Goal: Task Accomplishment & Management: Use online tool/utility

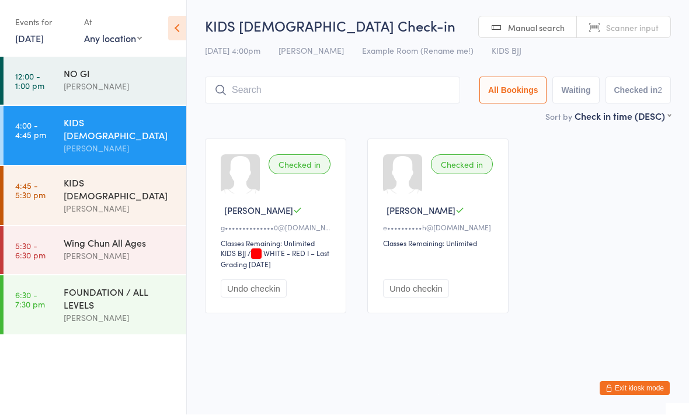
click at [65, 202] on div "[PERSON_NAME]" at bounding box center [120, 208] width 113 height 13
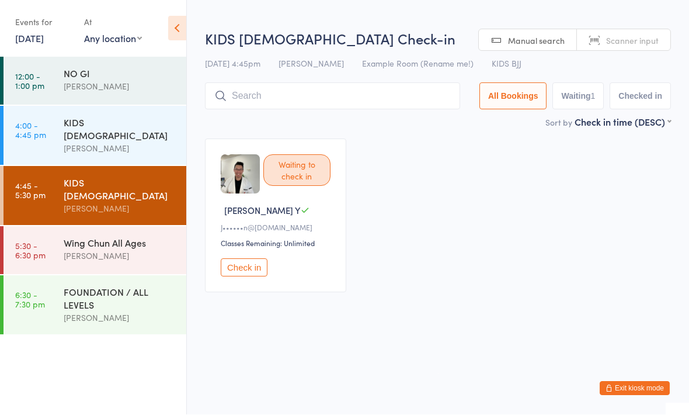
click at [263, 99] on input "search" at bounding box center [332, 96] width 255 height 27
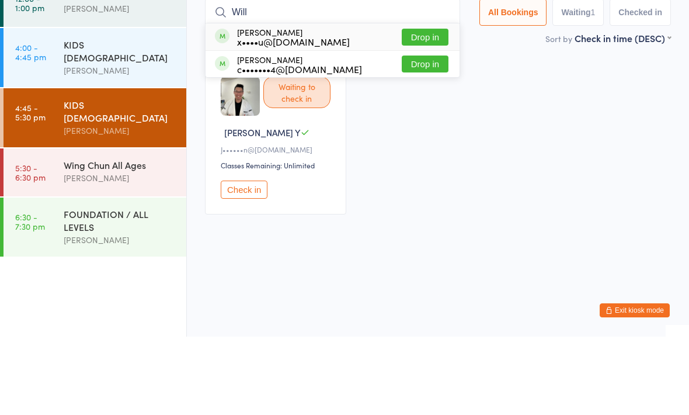
type input "Will"
click at [414, 107] on button "Drop in" at bounding box center [425, 115] width 47 height 17
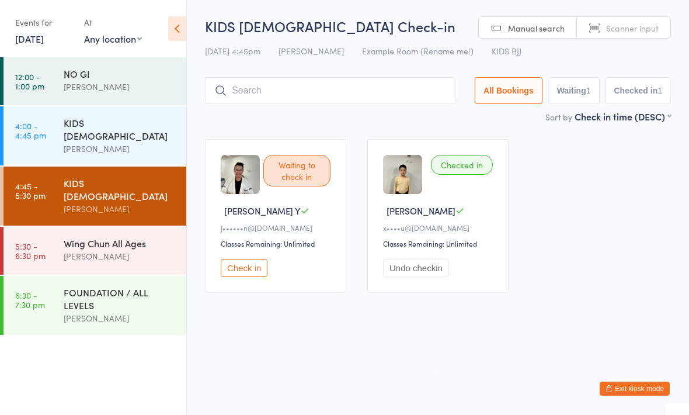
click at [126, 120] on div "KIDS [DEMOGRAPHIC_DATA]" at bounding box center [120, 129] width 113 height 26
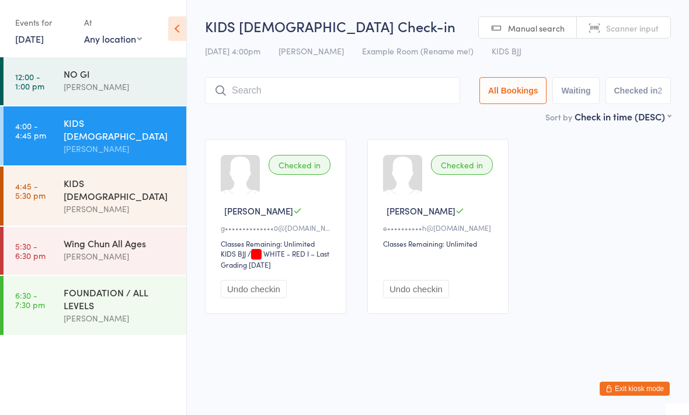
click at [124, 237] on div "Wing Chun All Ages" at bounding box center [120, 243] width 113 height 13
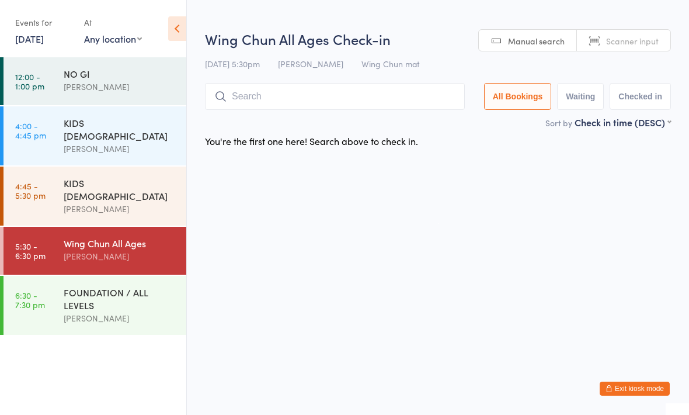
click at [102, 126] on div "KIDS [DEMOGRAPHIC_DATA]" at bounding box center [120, 129] width 113 height 26
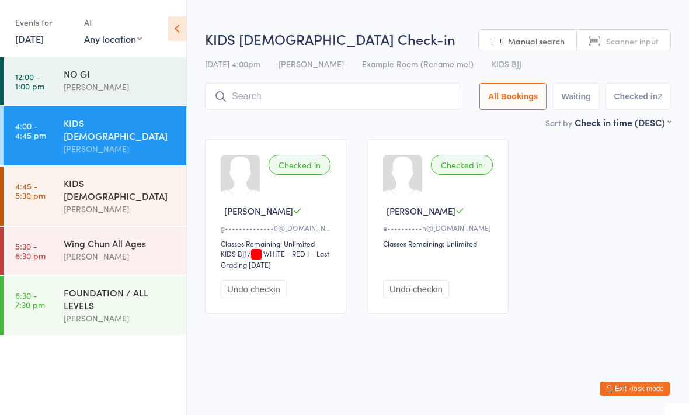
click at [278, 92] on input "search" at bounding box center [332, 96] width 255 height 27
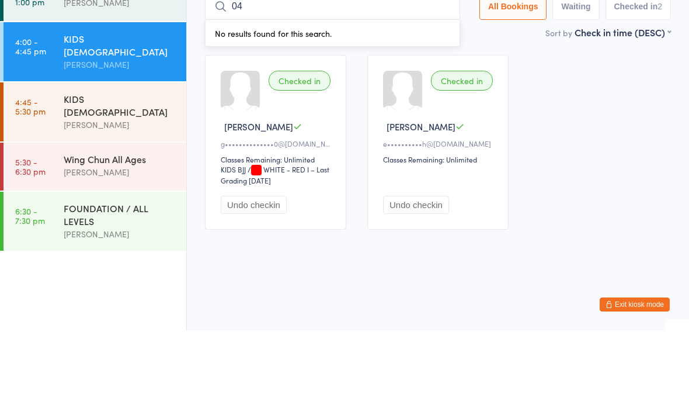
type input "0"
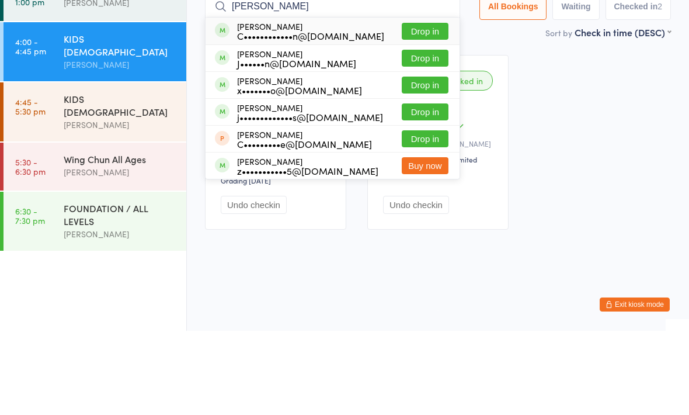
type input "Jon"
click at [423, 107] on button "Drop in" at bounding box center [425, 115] width 47 height 17
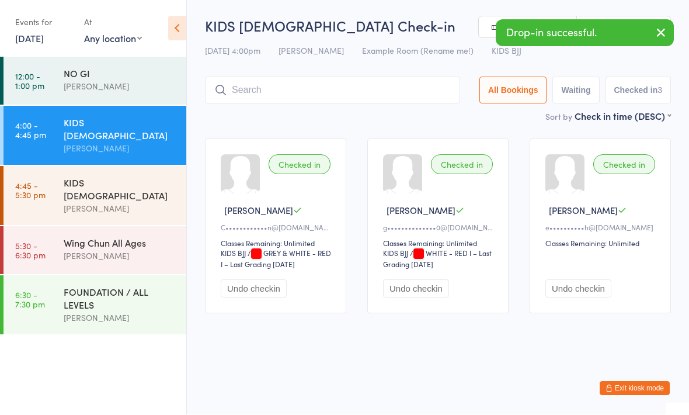
click at [134, 237] on div "Wing Chun All Ages" at bounding box center [120, 243] width 113 height 13
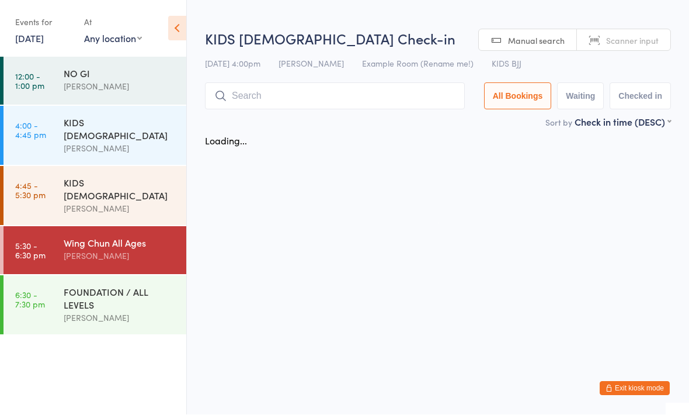
click at [324, 93] on input "search" at bounding box center [335, 96] width 260 height 27
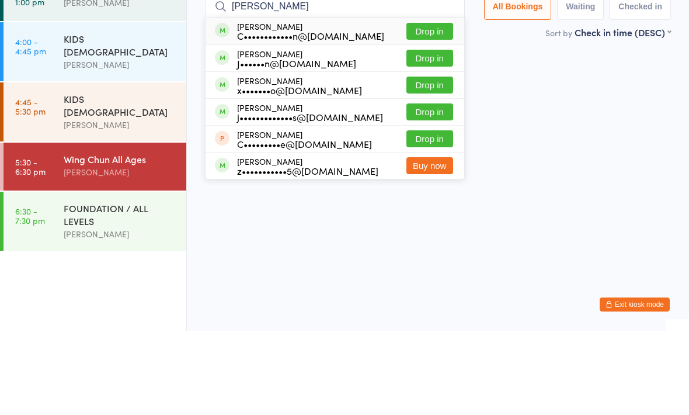
type input "Jon"
click at [433, 107] on button "Drop in" at bounding box center [430, 115] width 47 height 17
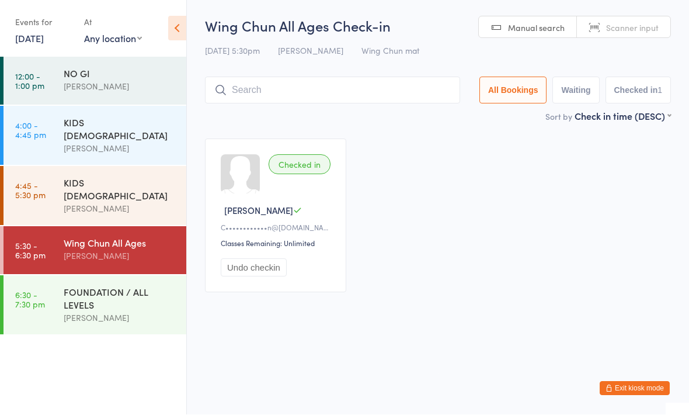
click at [150, 176] on div "KIDS [DEMOGRAPHIC_DATA]" at bounding box center [120, 189] width 113 height 26
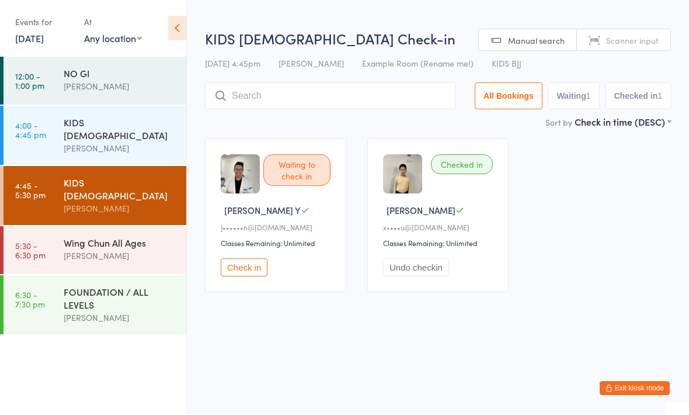
click at [154, 142] on div "[PERSON_NAME]" at bounding box center [120, 148] width 113 height 13
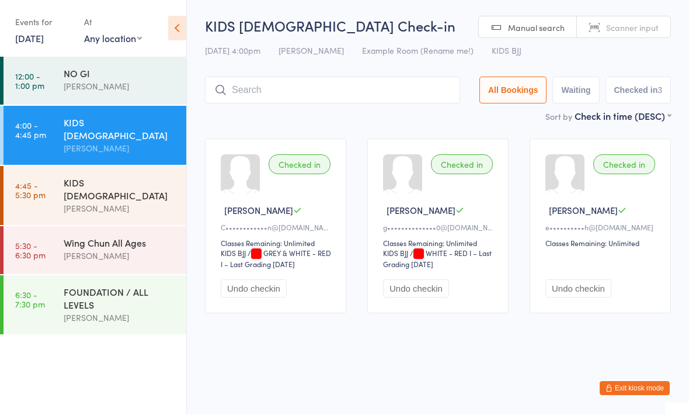
click at [437, 287] on button "Undo checkin" at bounding box center [416, 289] width 66 height 18
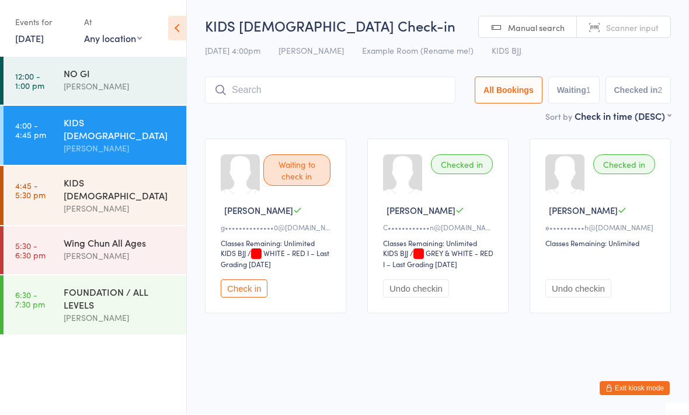
click at [320, 95] on input "search" at bounding box center [330, 90] width 251 height 27
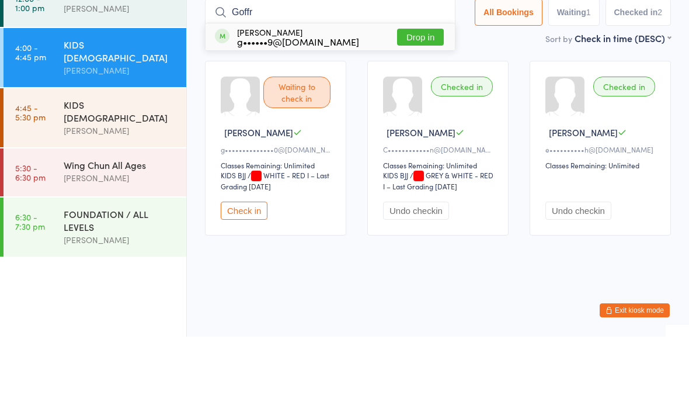
type input "Goffr"
click at [419, 107] on button "Drop in" at bounding box center [420, 115] width 47 height 17
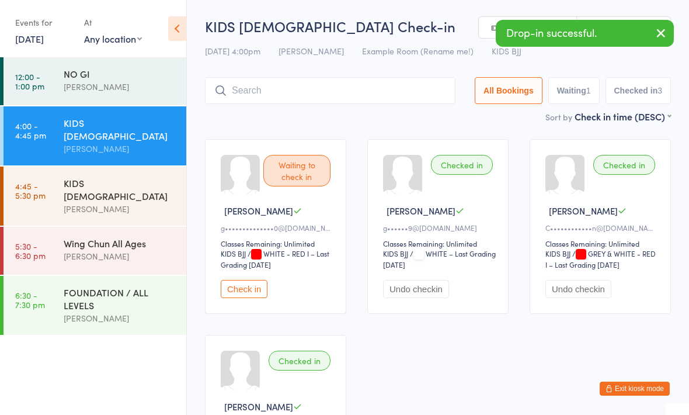
click at [112, 176] on div "KIDS [DEMOGRAPHIC_DATA]" at bounding box center [120, 189] width 113 height 26
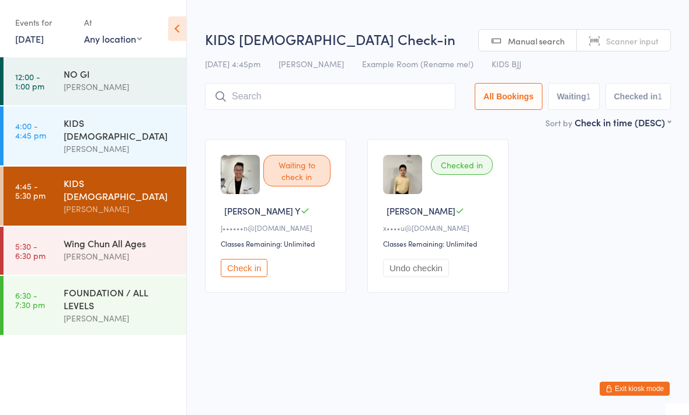
click at [325, 100] on input "search" at bounding box center [330, 96] width 251 height 27
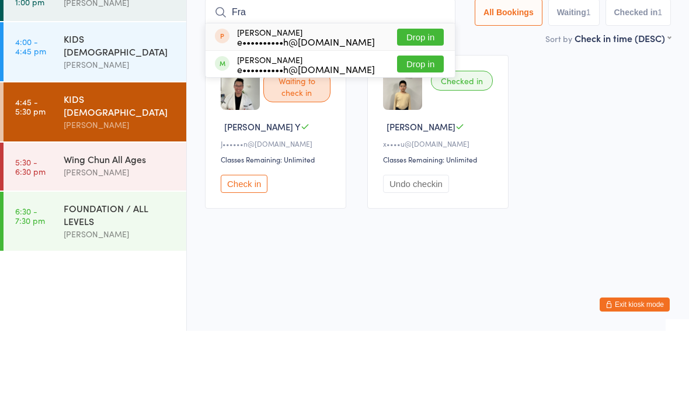
type input "Fra"
click at [412, 140] on button "Drop in" at bounding box center [420, 148] width 47 height 17
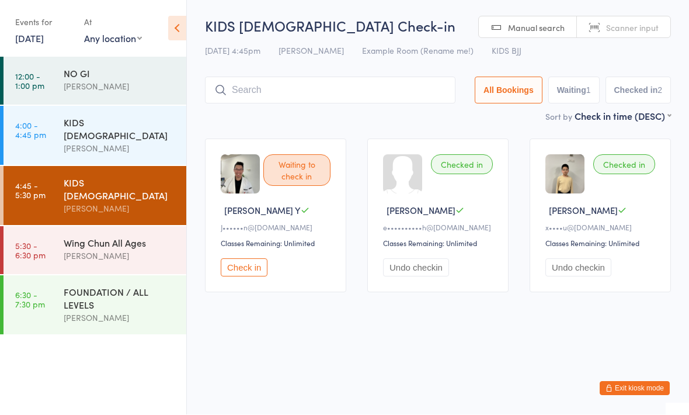
click at [398, 92] on input "search" at bounding box center [330, 90] width 251 height 27
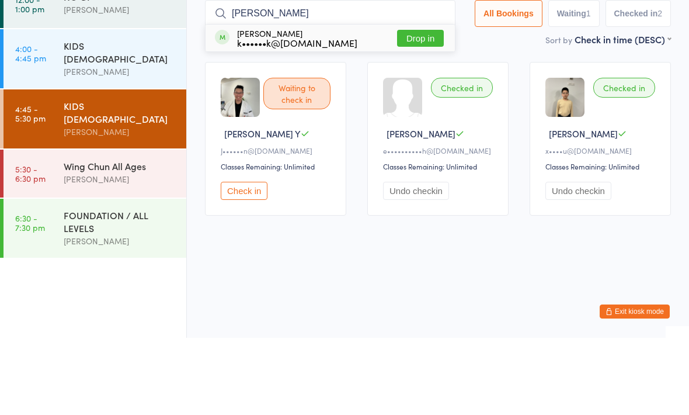
type input "Thom"
click at [403, 107] on button "Drop in" at bounding box center [420, 115] width 47 height 17
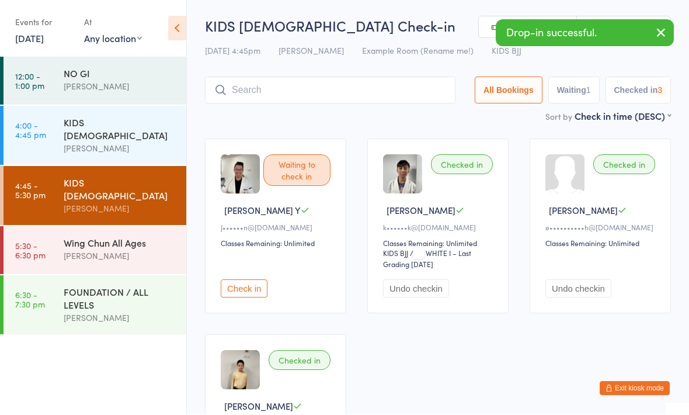
scroll to position [1, 0]
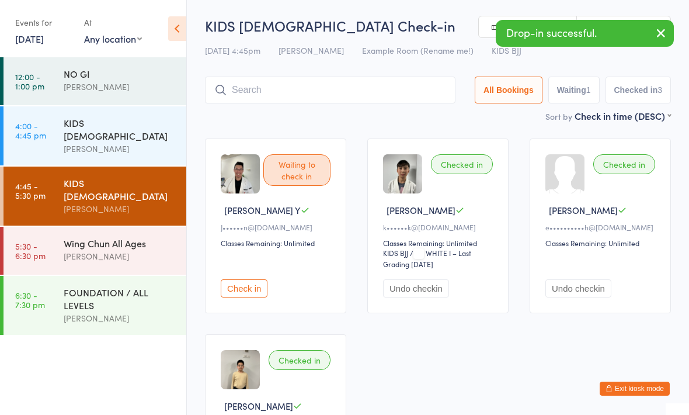
click at [352, 83] on input "search" at bounding box center [330, 90] width 251 height 27
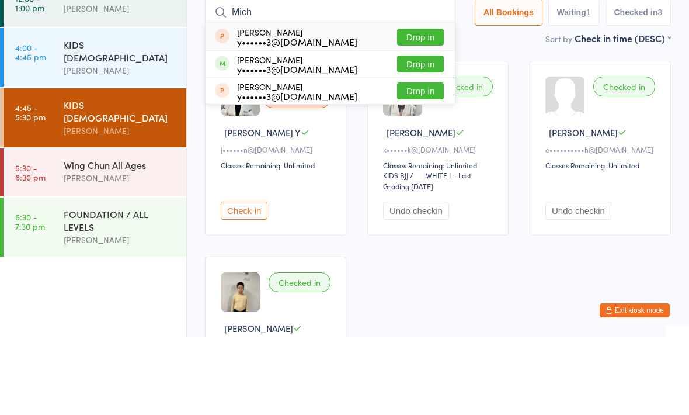
type input "Mich"
click at [407, 107] on button "Drop in" at bounding box center [420, 115] width 47 height 17
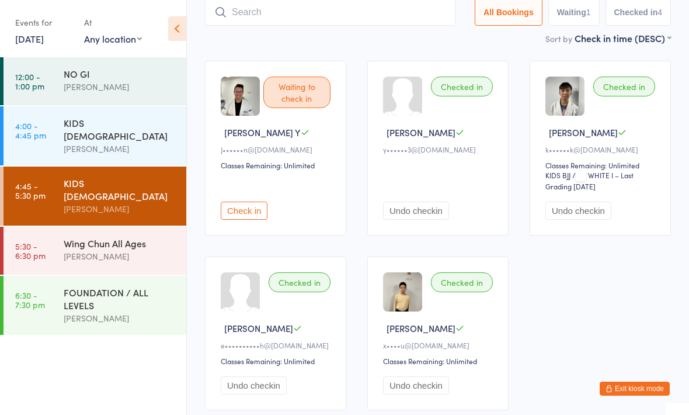
click at [150, 237] on div "Wing Chun All Ages" at bounding box center [120, 243] width 113 height 13
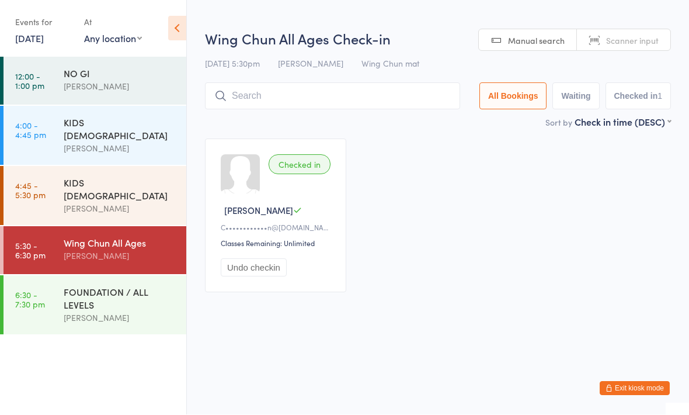
click at [303, 100] on input "search" at bounding box center [332, 96] width 255 height 27
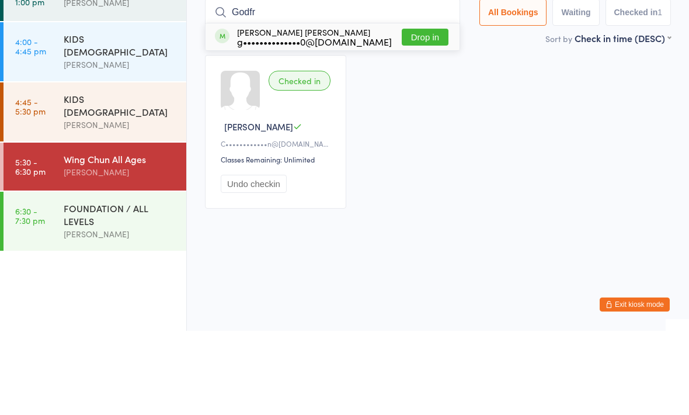
type input "Godfr"
click at [426, 113] on button "Drop in" at bounding box center [425, 121] width 47 height 17
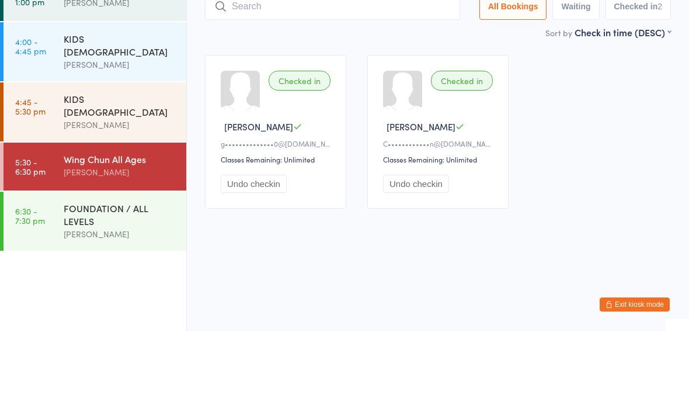
click at [129, 57] on div "NO GI Braddah Eastwood" at bounding box center [125, 80] width 123 height 46
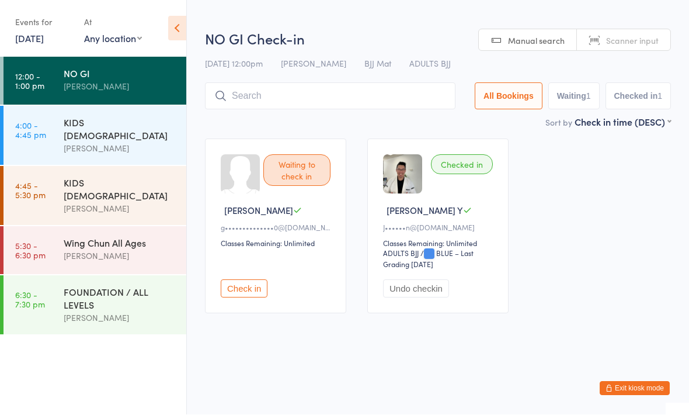
click at [169, 142] on div "[PERSON_NAME]" at bounding box center [120, 148] width 113 height 13
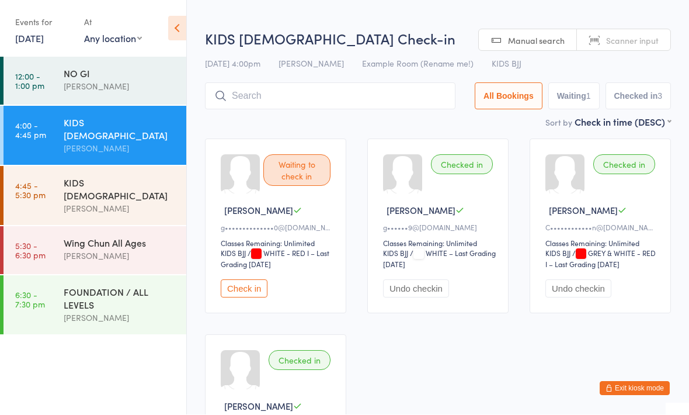
scroll to position [1, 0]
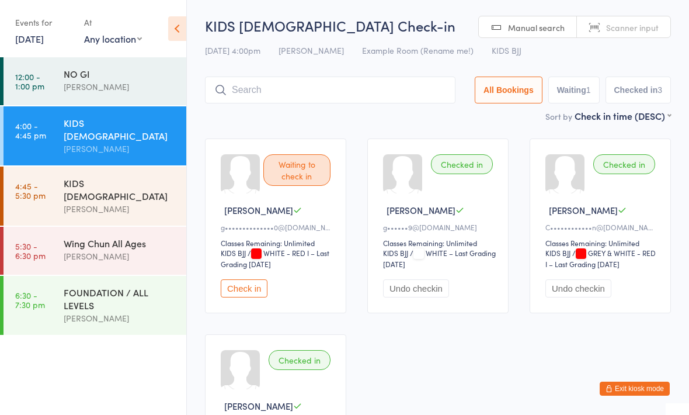
click at [136, 178] on div "KIDS [DEMOGRAPHIC_DATA]" at bounding box center [120, 189] width 113 height 26
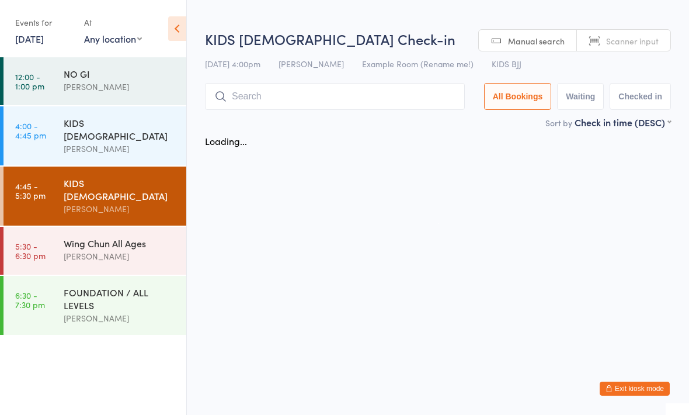
click at [132, 249] on div "[PERSON_NAME]" at bounding box center [120, 255] width 113 height 13
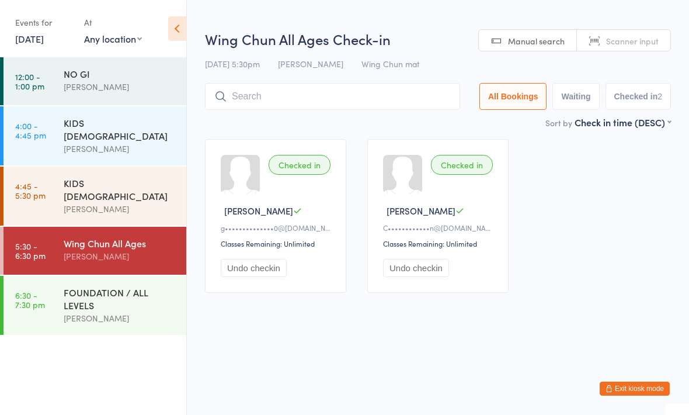
click at [322, 101] on input "search" at bounding box center [332, 96] width 255 height 27
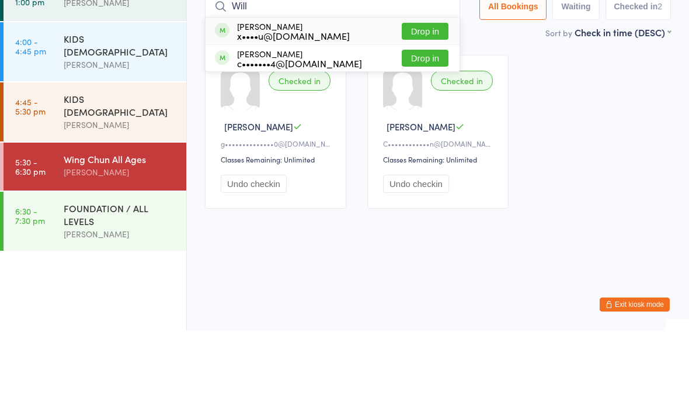
type input "Will"
click at [418, 107] on button "Drop in" at bounding box center [425, 115] width 47 height 17
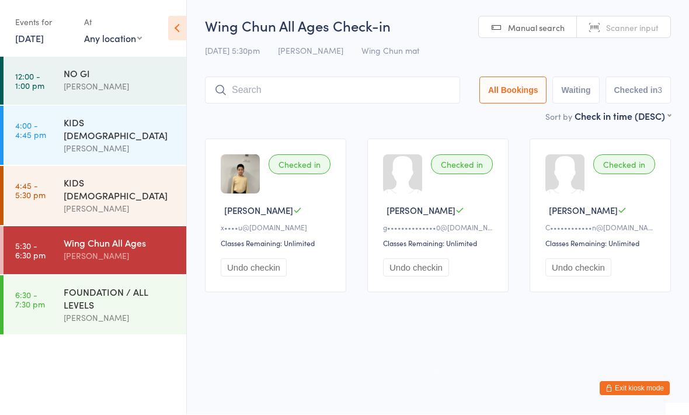
click at [341, 92] on input "search" at bounding box center [332, 90] width 255 height 27
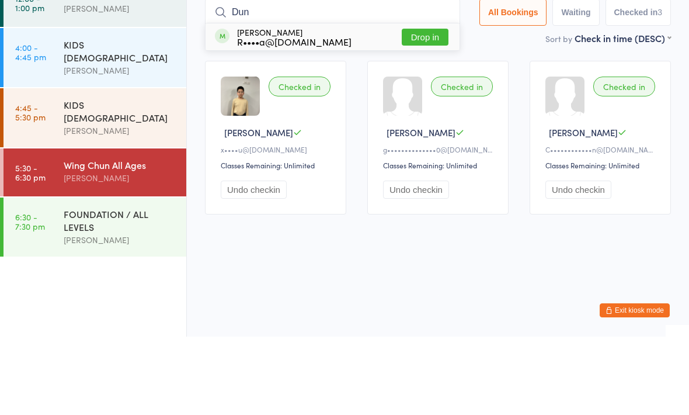
type input "Dun"
click at [429, 107] on button "Drop in" at bounding box center [425, 115] width 47 height 17
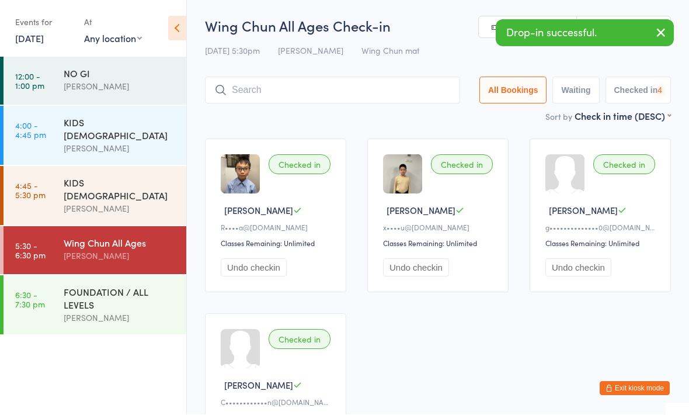
scroll to position [1, 0]
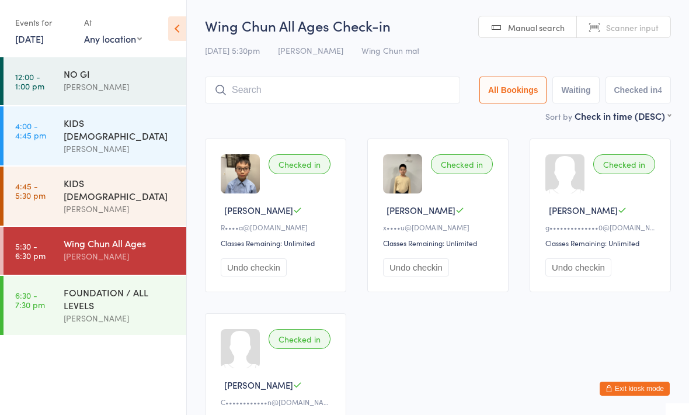
click at [94, 287] on div "FOUNDATION / ALL LEVELS" at bounding box center [120, 299] width 113 height 26
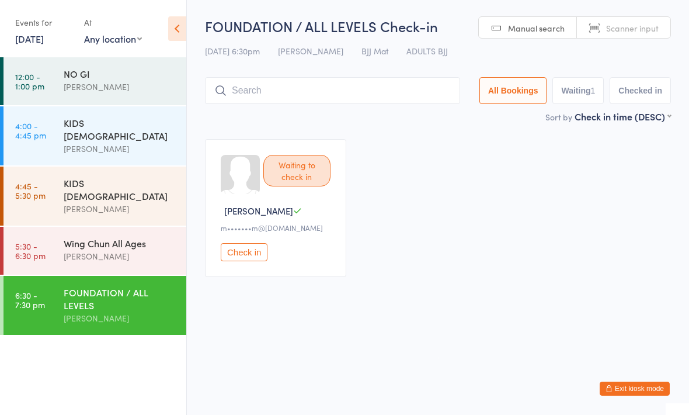
click at [348, 93] on input "search" at bounding box center [332, 90] width 255 height 27
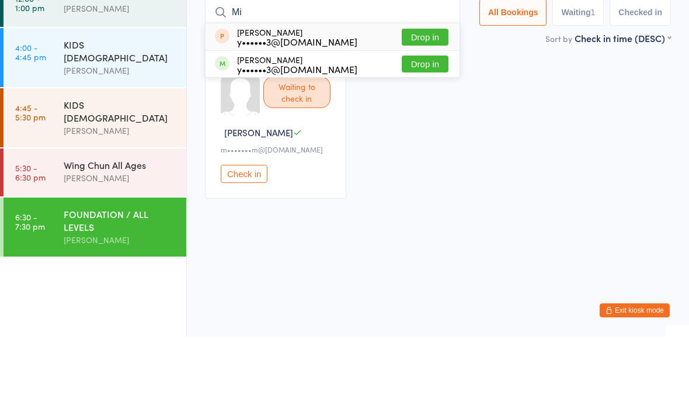
type input "Mi"
click at [275, 143] on div "y••••••3@[DOMAIN_NAME]" at bounding box center [297, 147] width 120 height 9
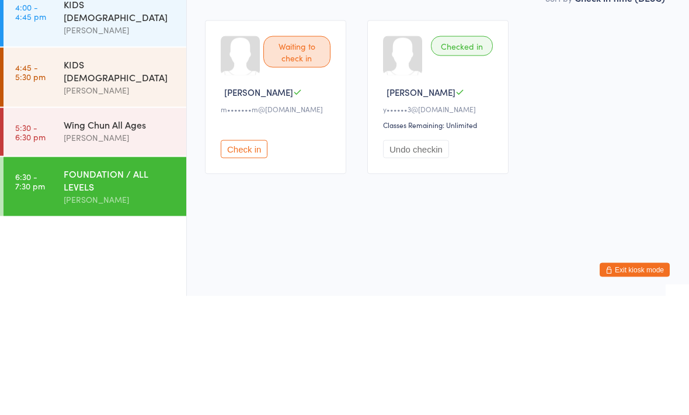
click at [91, 237] on div "Wing Chun All Ages" at bounding box center [120, 243] width 113 height 13
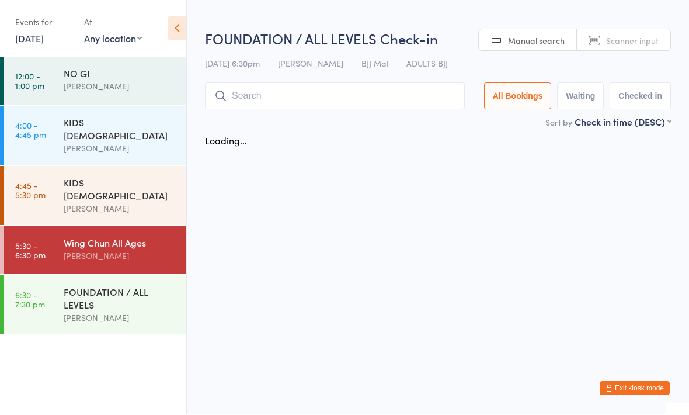
scroll to position [1, 0]
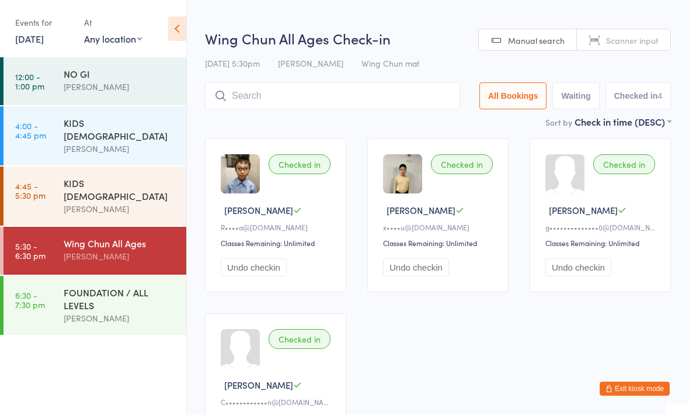
click at [412, 97] on input "search" at bounding box center [332, 95] width 255 height 27
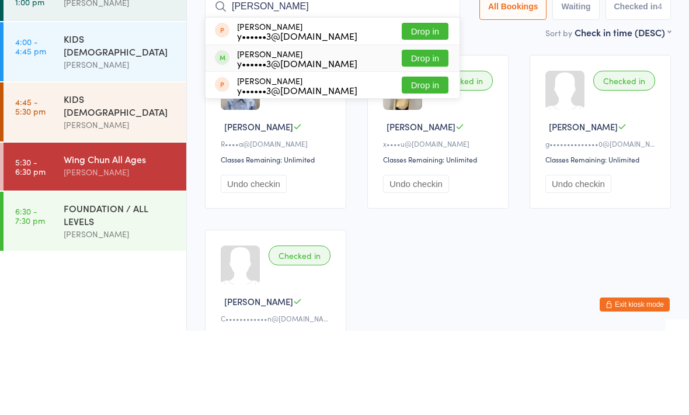
type input "Michael"
click at [252, 133] on div "Michael Yan y••••••3@126.com" at bounding box center [297, 142] width 120 height 19
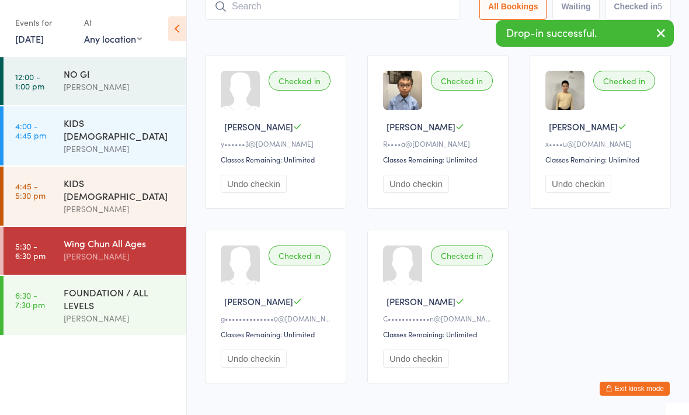
click at [89, 286] on div "FOUNDATION / ALL LEVELS" at bounding box center [120, 299] width 113 height 26
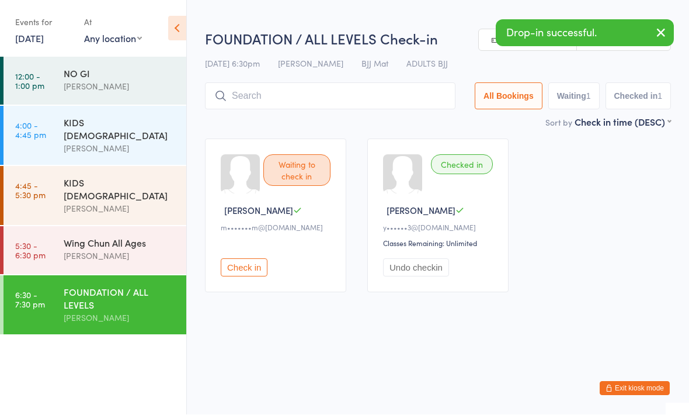
click at [431, 267] on button "Undo checkin" at bounding box center [416, 268] width 66 height 18
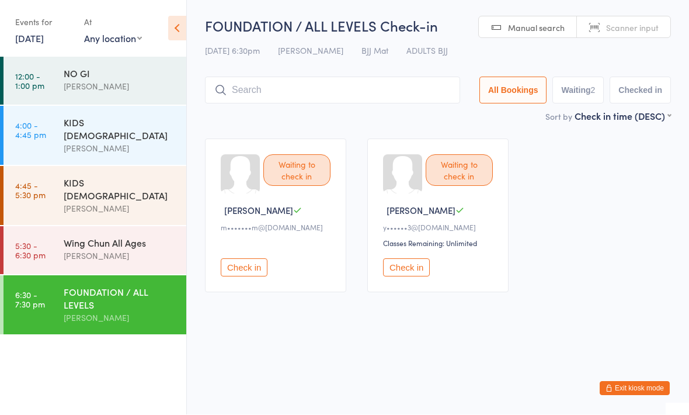
click at [124, 311] on div "[PERSON_NAME]" at bounding box center [120, 317] width 113 height 13
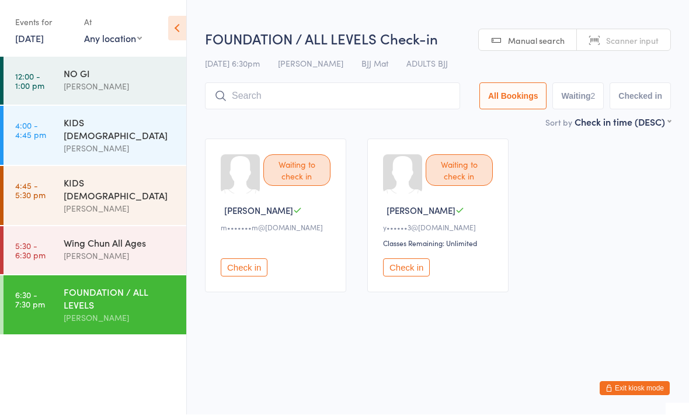
click at [373, 95] on input "search" at bounding box center [332, 96] width 255 height 27
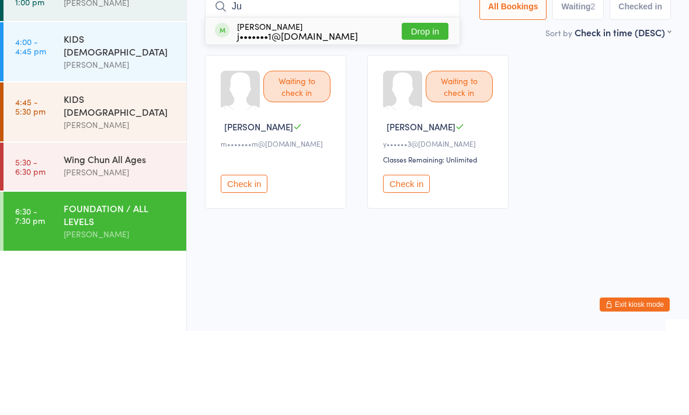
type input "Ju"
click at [421, 107] on button "Drop in" at bounding box center [425, 115] width 47 height 17
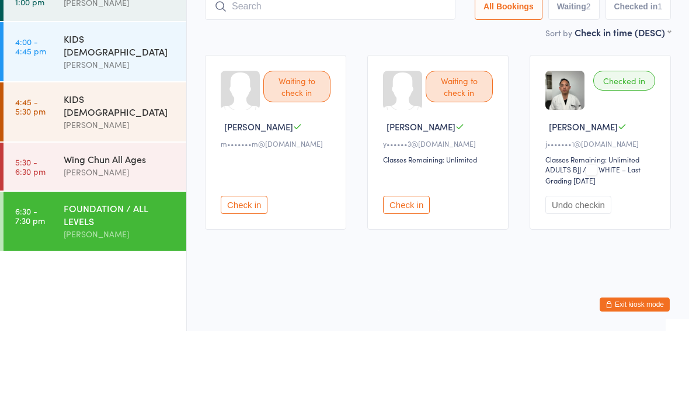
click at [684, 131] on ui-view "FOUNDATION / ALL LEVELS Check-in 17 Sep 6:30pm Braddah Eastwood BJJ Mat ADULTS …" at bounding box center [438, 170] width 502 height 308
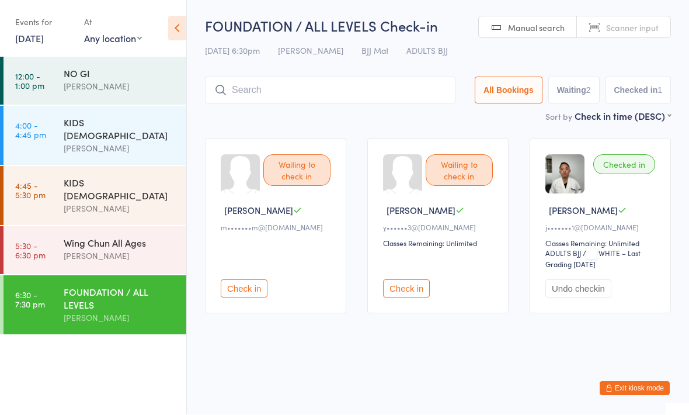
click at [661, 394] on button "Exit kiosk mode" at bounding box center [635, 389] width 70 height 14
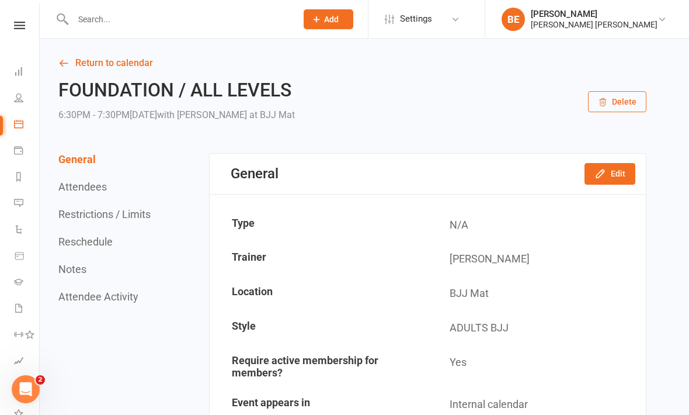
click at [77, 15] on input "text" at bounding box center [179, 19] width 219 height 16
type input "Mi"
click at [516, 70] on link "Return to calendar" at bounding box center [352, 63] width 588 height 16
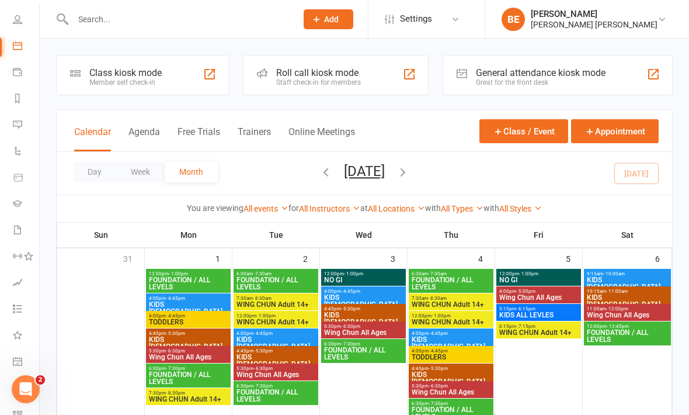
scroll to position [77, 1]
click at [14, 20] on icon at bounding box center [17, 20] width 9 height 9
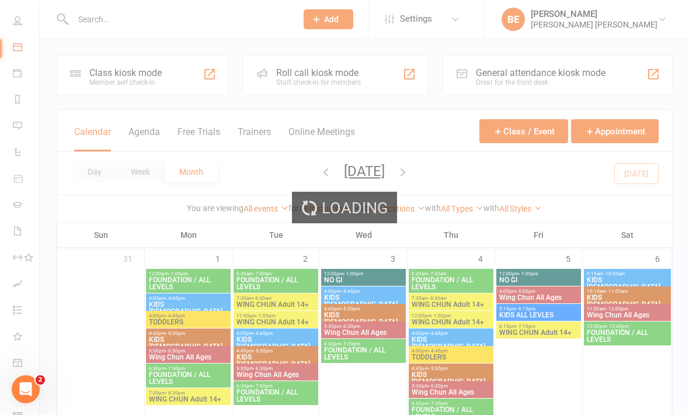
select select "50"
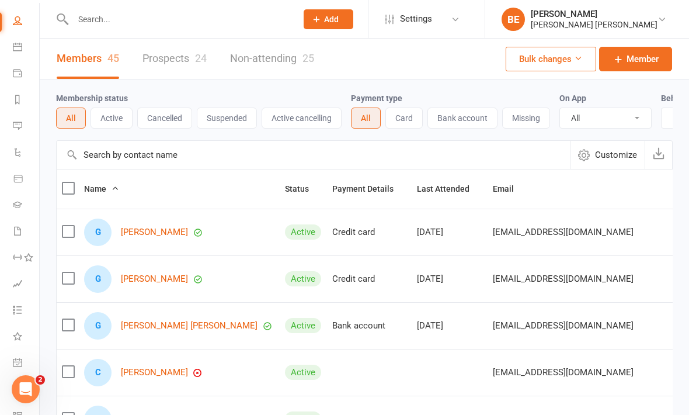
click at [20, 12] on link "People" at bounding box center [26, 22] width 26 height 26
click at [17, 16] on nav "Clubworx Dashboard People Calendar Payments Reports Messages Automations Produc…" at bounding box center [20, 210] width 40 height 415
click at [19, 22] on icon at bounding box center [19, 26] width 11 height 8
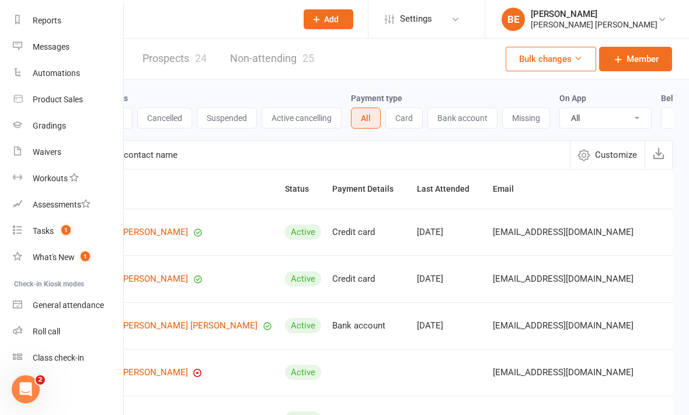
scroll to position [147, 1]
click at [68, 358] on div "Class check-in" at bounding box center [58, 357] width 51 height 9
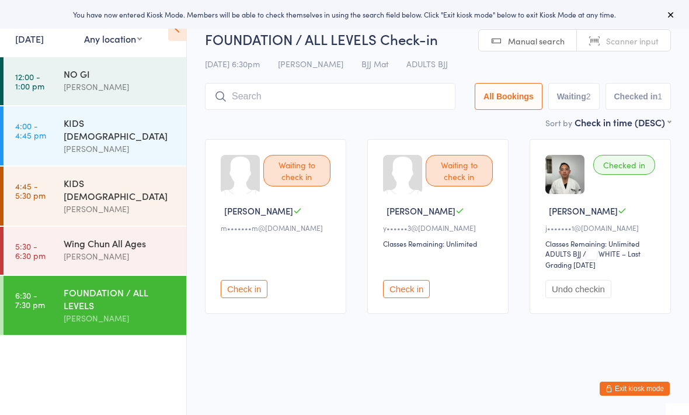
click at [70, 237] on div "Wing Chun All Ages" at bounding box center [120, 243] width 113 height 13
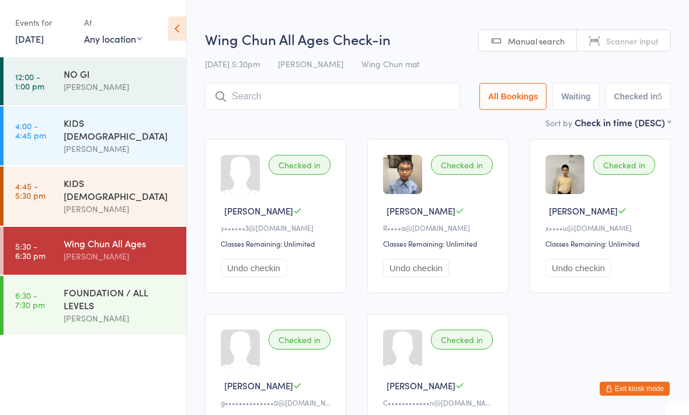
click at [78, 176] on div "KIDS [DEMOGRAPHIC_DATA]" at bounding box center [120, 189] width 113 height 26
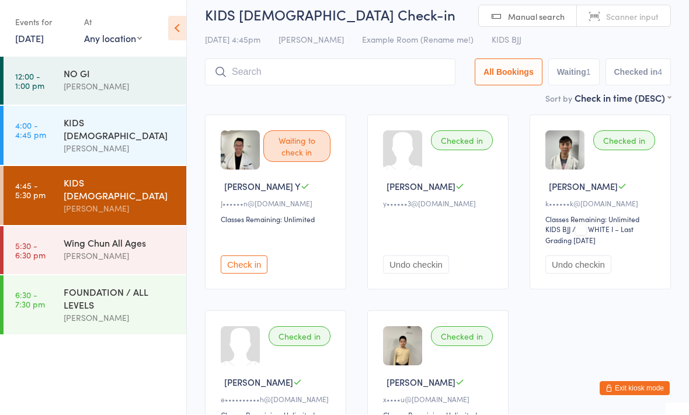
scroll to position [25, 0]
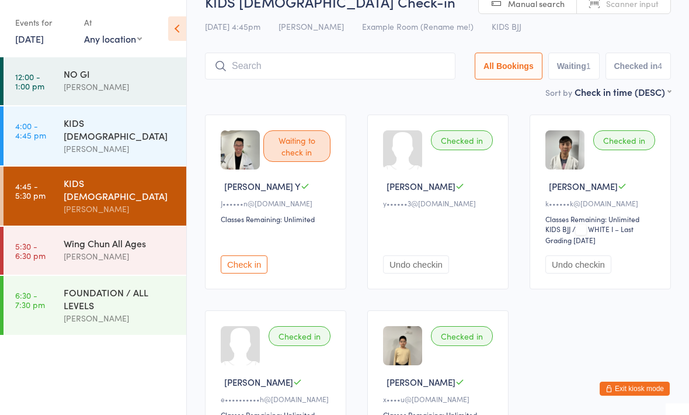
click at [130, 237] on div "Wing Chun All Ages" at bounding box center [120, 243] width 113 height 13
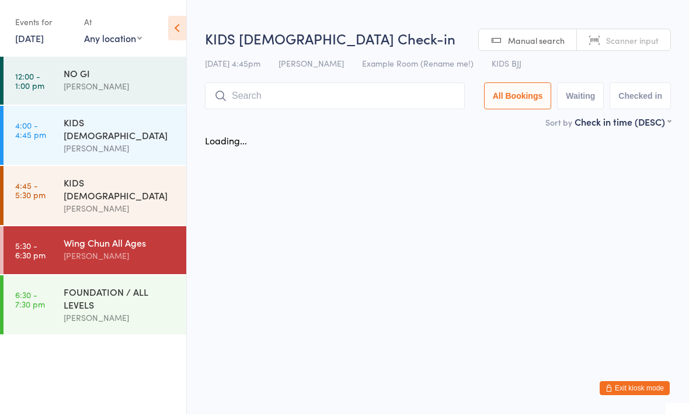
click at [152, 202] on div "[PERSON_NAME]" at bounding box center [120, 208] width 113 height 13
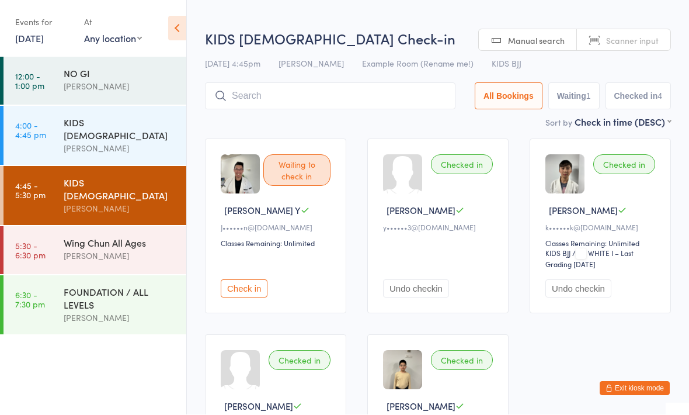
scroll to position [1, 0]
click at [155, 153] on div "KIDS [DEMOGRAPHIC_DATA] [PERSON_NAME]" at bounding box center [125, 135] width 123 height 59
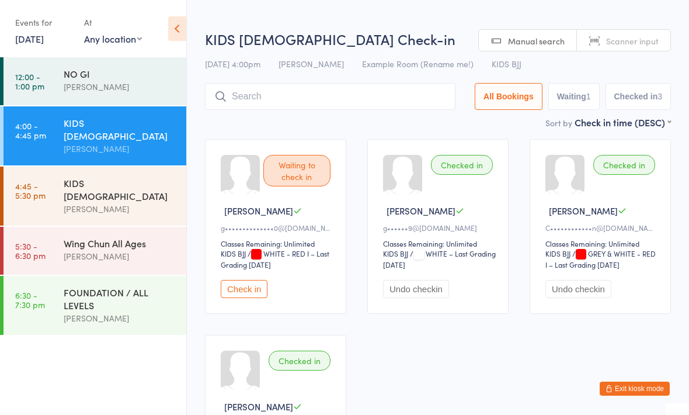
click at [358, 86] on input "search" at bounding box center [330, 96] width 251 height 27
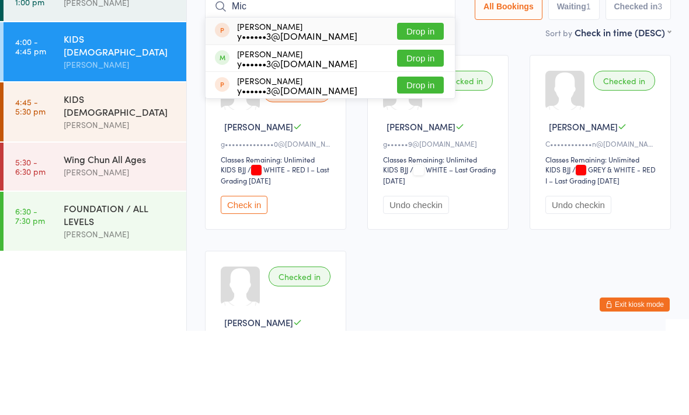
type input "Mic"
click at [417, 107] on button "Drop in" at bounding box center [420, 115] width 47 height 17
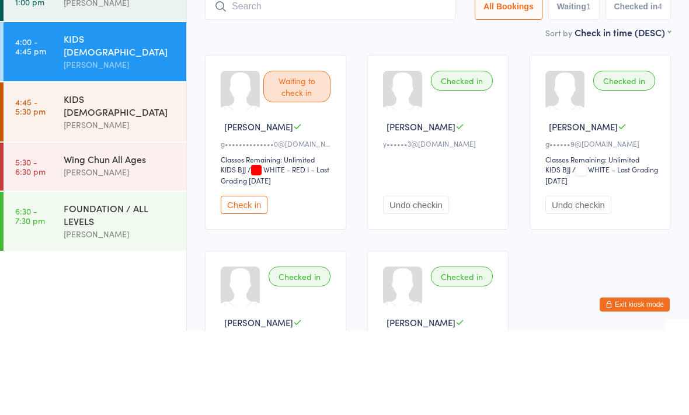
click at [78, 249] on div "[PERSON_NAME]" at bounding box center [120, 255] width 113 height 13
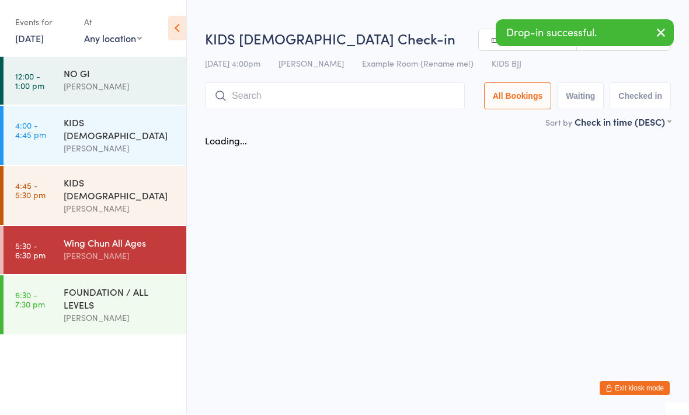
scroll to position [1, 0]
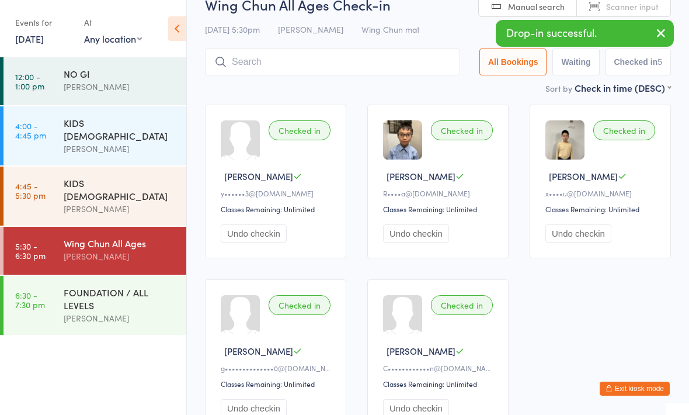
click at [302, 56] on input "search" at bounding box center [332, 61] width 255 height 27
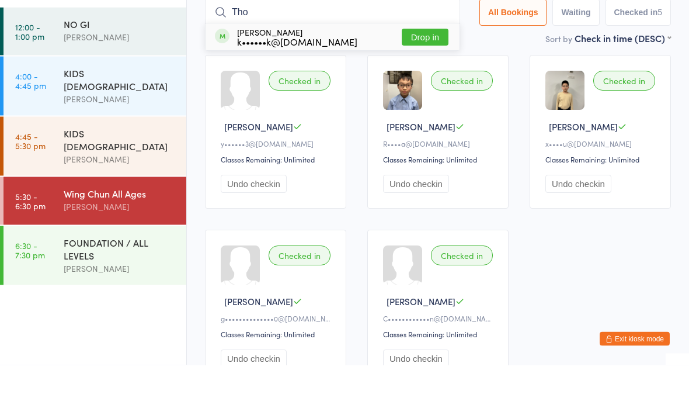
type input "Tho"
click at [427, 79] on button "Drop in" at bounding box center [425, 87] width 47 height 17
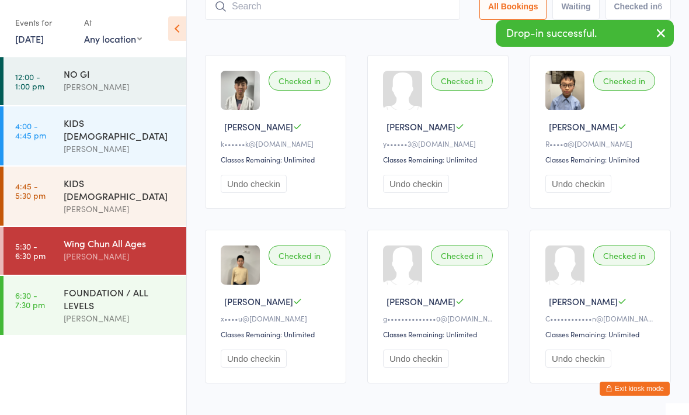
click at [86, 286] on div "FOUNDATION / ALL LEVELS" at bounding box center [120, 299] width 113 height 26
